Goal: Find contact information: Find contact information

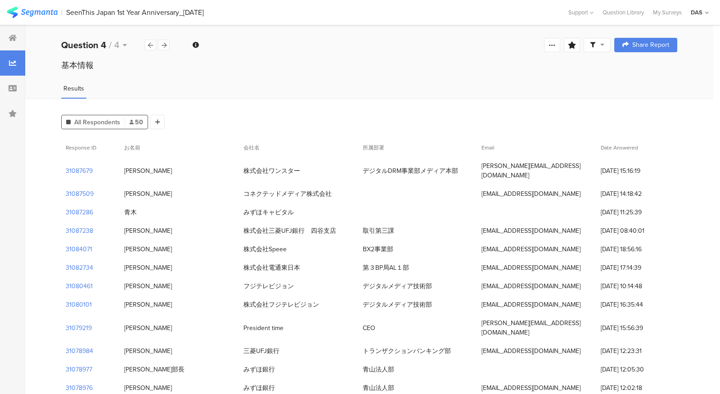
drag, startPoint x: 363, startPoint y: 167, endPoint x: 458, endPoint y: 167, distance: 95.4
click at [458, 167] on div "デジタルDRM事業部メディア本部" at bounding box center [417, 170] width 119 height 18
copy div "デジタルDRM事業部メディア本部"
drag, startPoint x: 154, startPoint y: 164, endPoint x: 126, endPoint y: 165, distance: 27.9
click at [126, 165] on div "[PERSON_NAME]" at bounding box center [179, 170] width 119 height 18
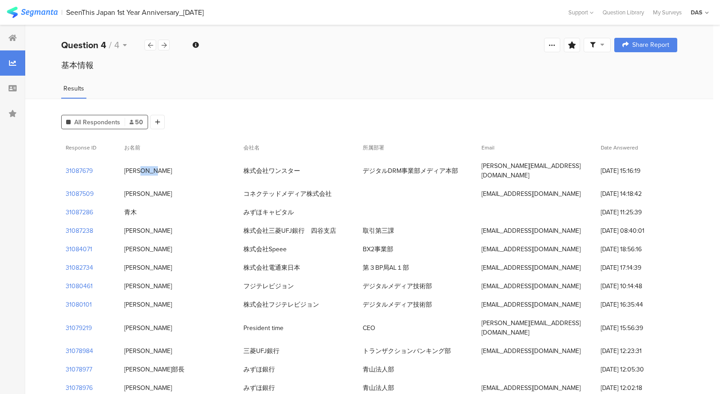
copy div "[PERSON_NAME]"
drag, startPoint x: 482, startPoint y: 166, endPoint x: 555, endPoint y: 166, distance: 72.4
click at [555, 166] on div "[PERSON_NAME][EMAIL_ADDRESS][DOMAIN_NAME]" at bounding box center [536, 171] width 119 height 28
copy div "[PERSON_NAME][EMAIL_ADDRESS][DOMAIN_NAME]"
